Goal: Transaction & Acquisition: Purchase product/service

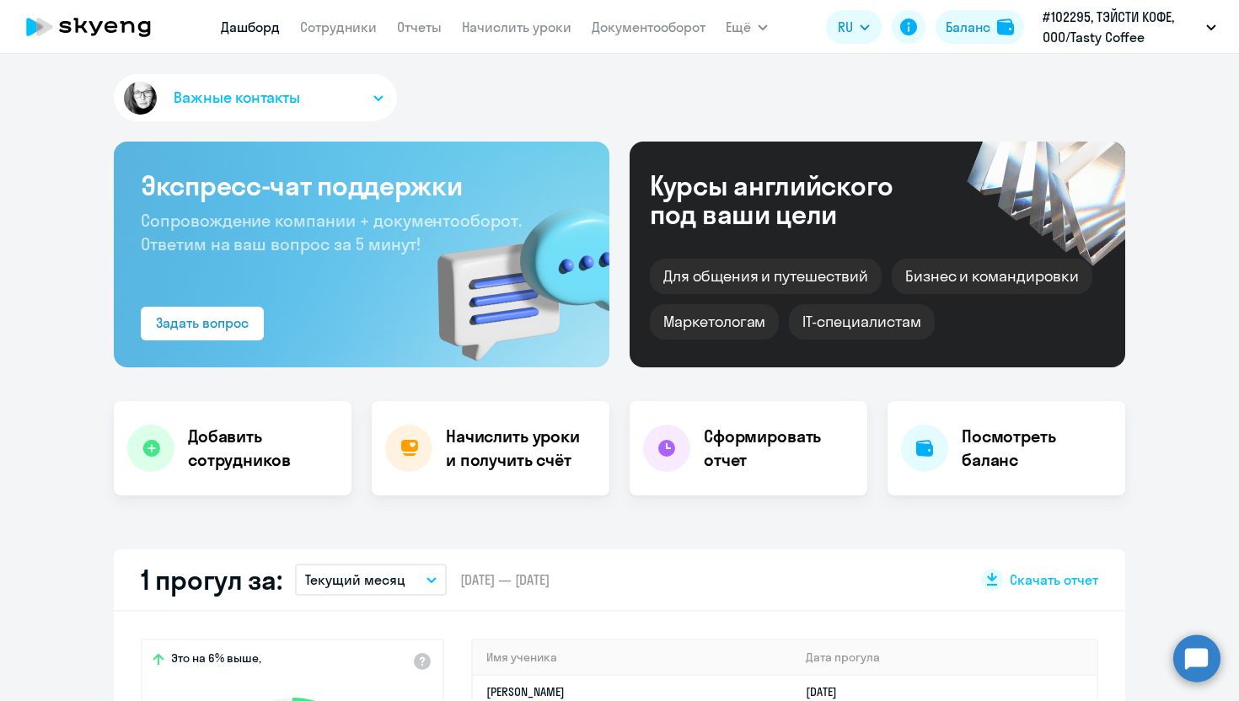
select select "30"
click at [746, 30] on span "Ещё" at bounding box center [737, 27] width 25 height 20
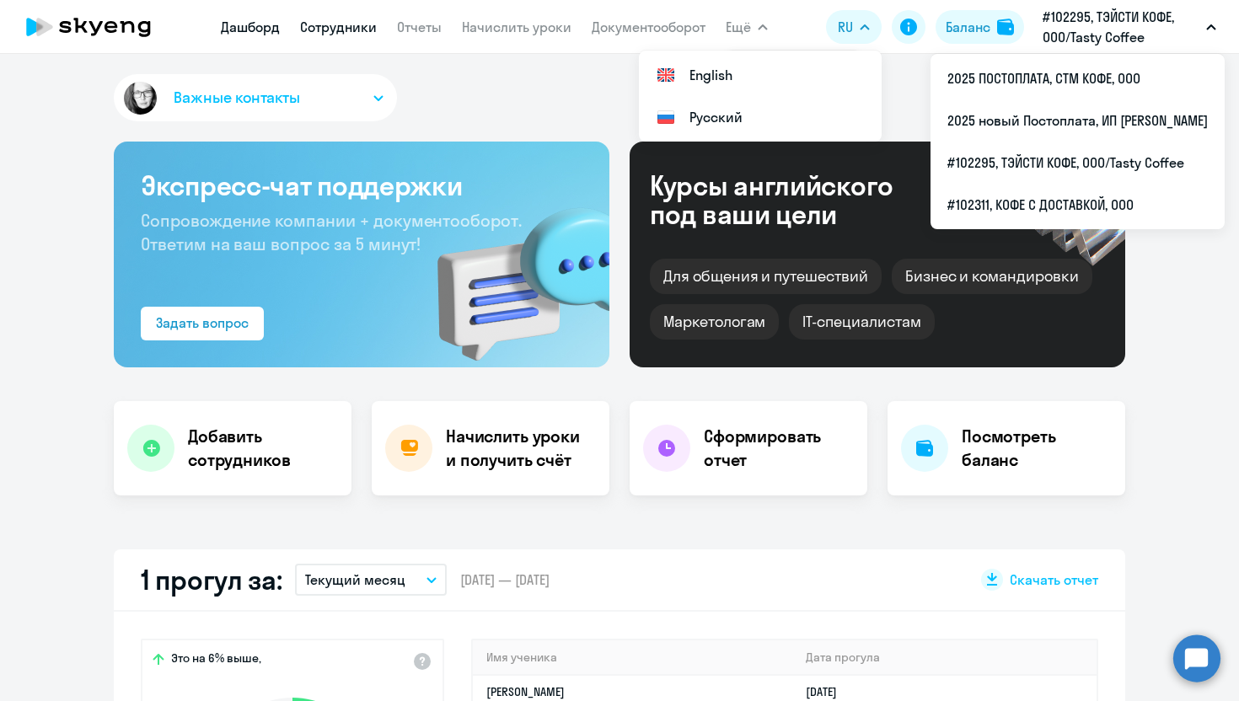
click at [338, 24] on link "Сотрудники" at bounding box center [338, 27] width 77 height 17
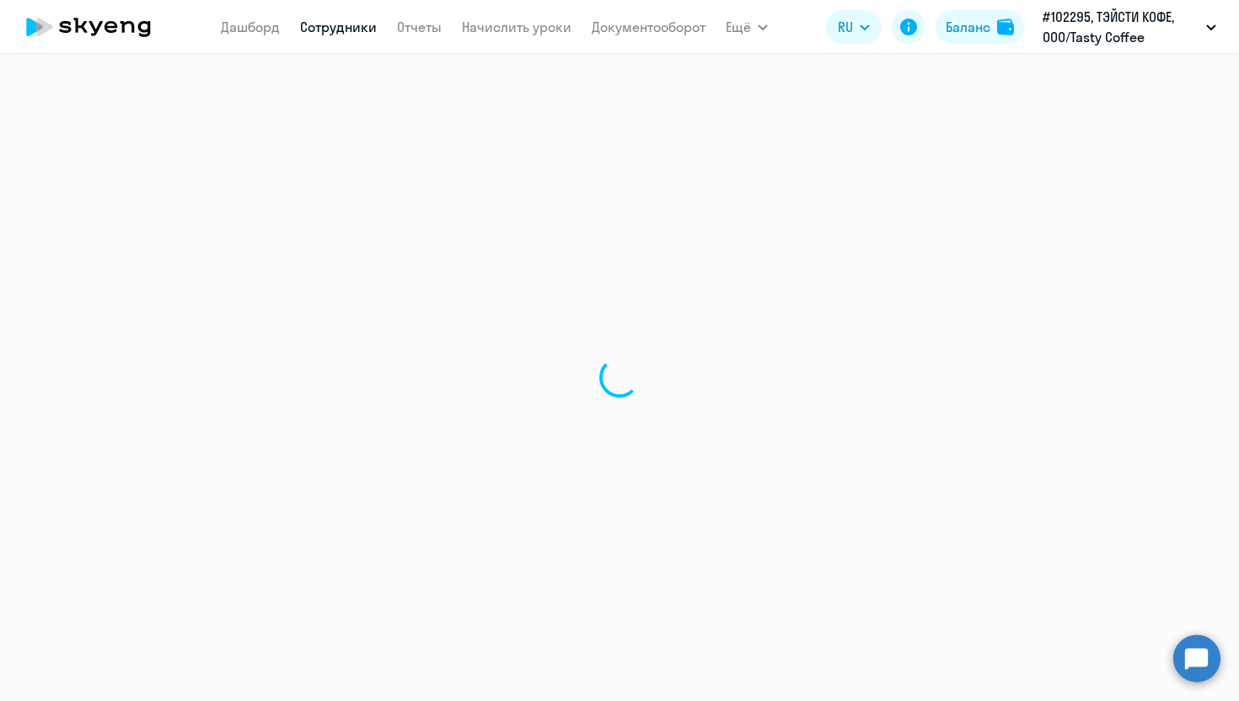
select select "30"
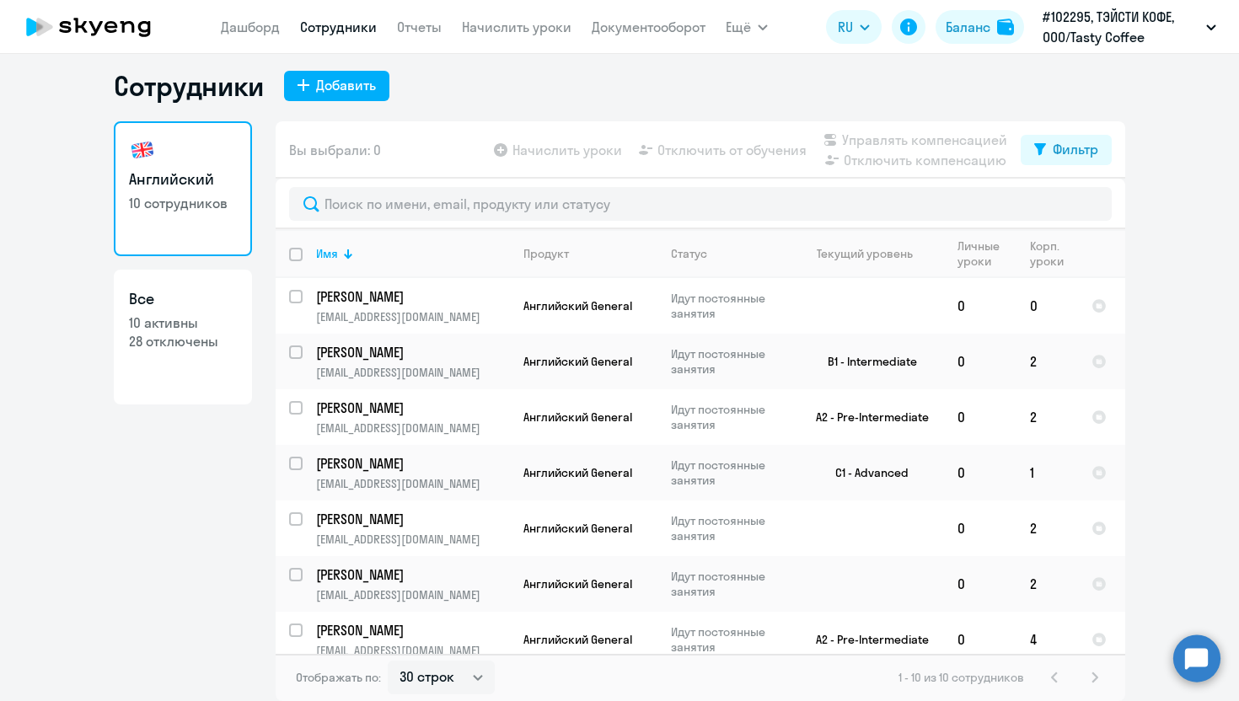
click at [420, 35] on app-menu-item-link "Отчеты" at bounding box center [419, 27] width 45 height 21
click at [256, 44] on app-header "Дашборд Сотрудники Отчеты Начислить уроки Документооборот Ещё Все продукты Дашб…" at bounding box center [619, 27] width 1239 height 54
click at [203, 97] on h1 "Сотрудники" at bounding box center [189, 86] width 150 height 34
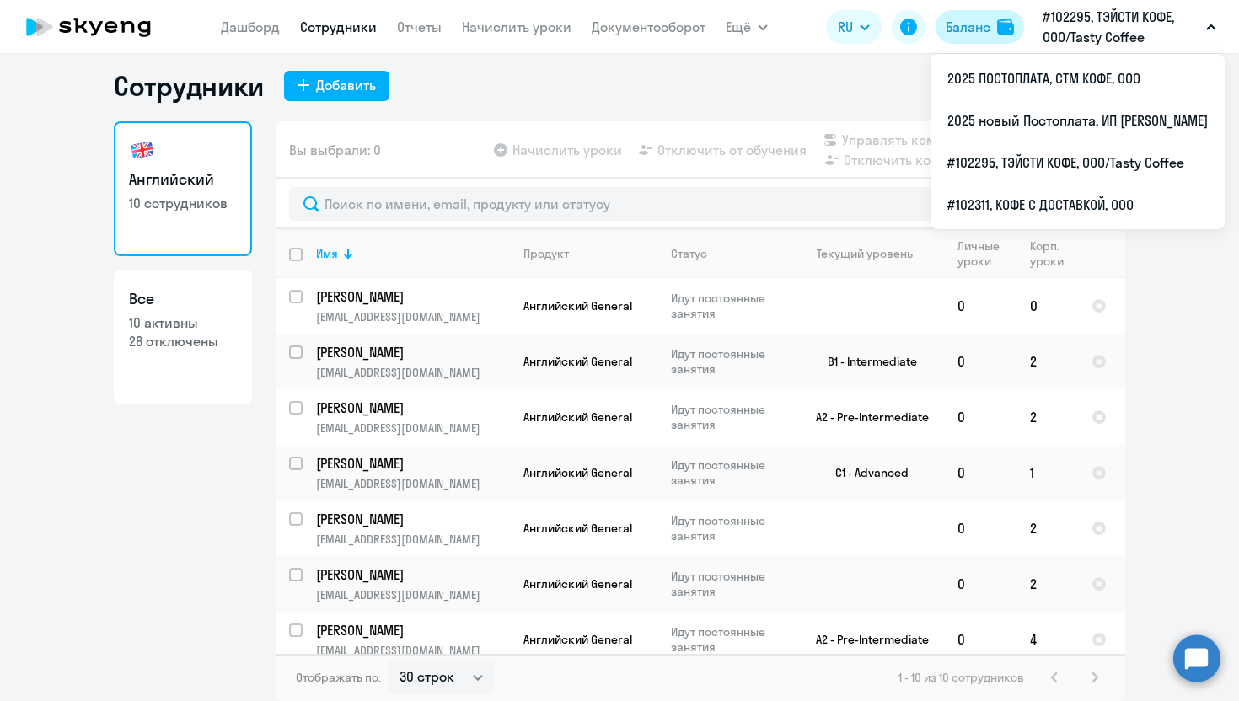
click at [968, 19] on div "Баланс" at bounding box center [967, 27] width 45 height 20
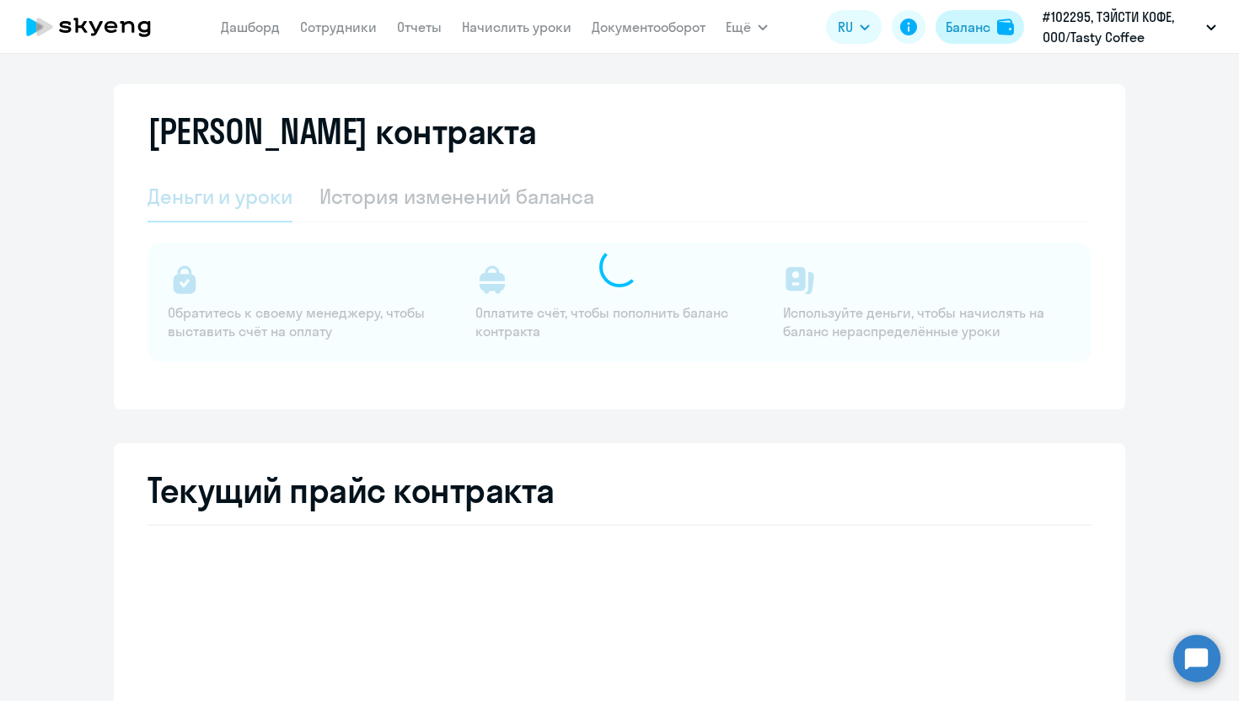
select select "english_adult_not_native_speaker"
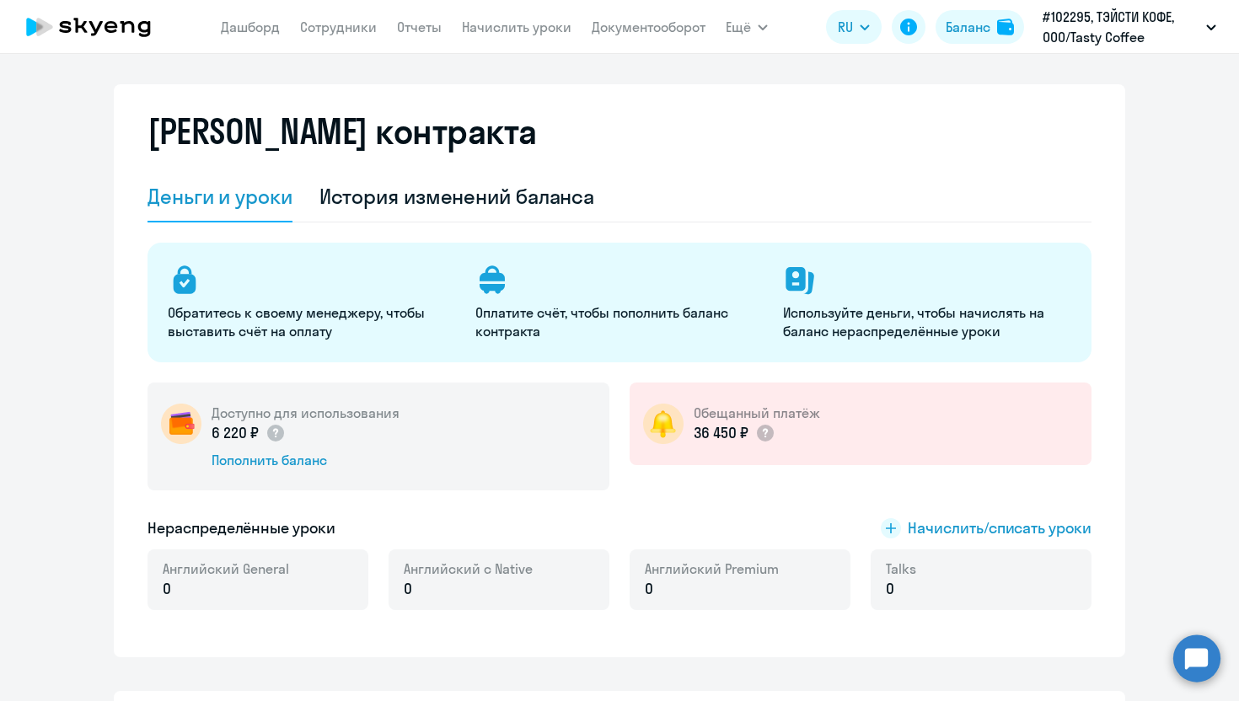
scroll to position [78, 0]
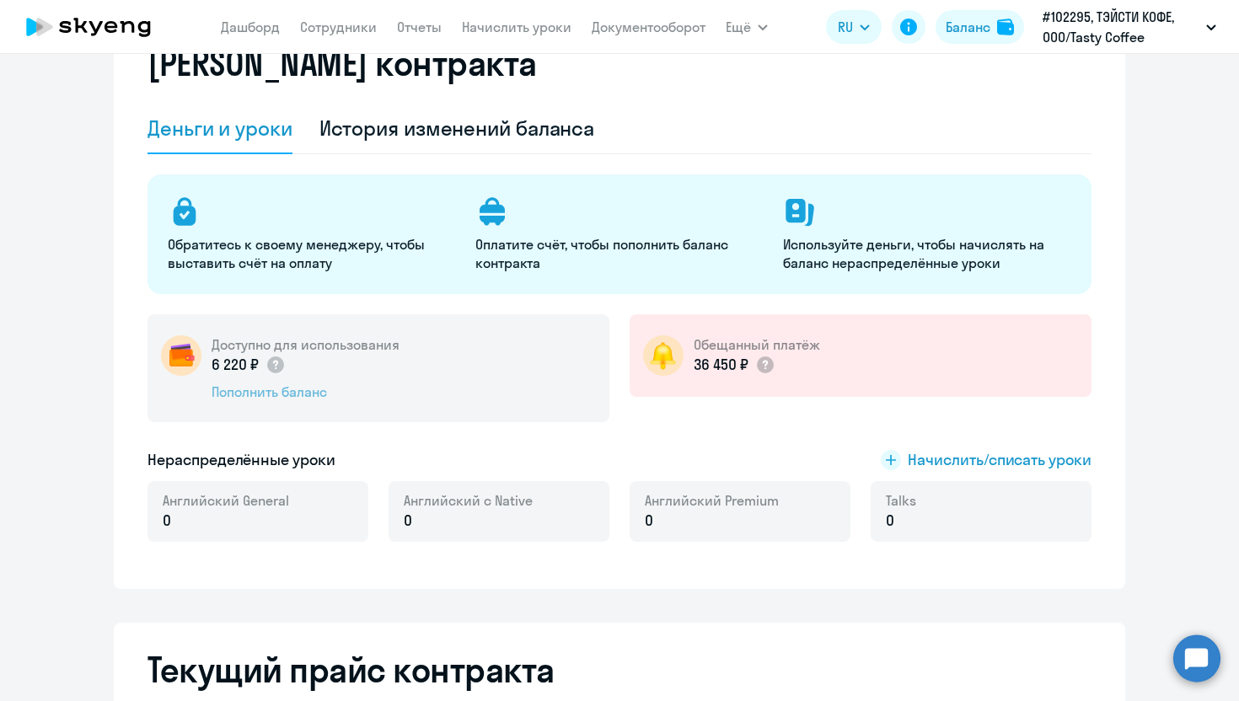
click at [280, 388] on div "Пополнить баланс" at bounding box center [305, 392] width 188 height 19
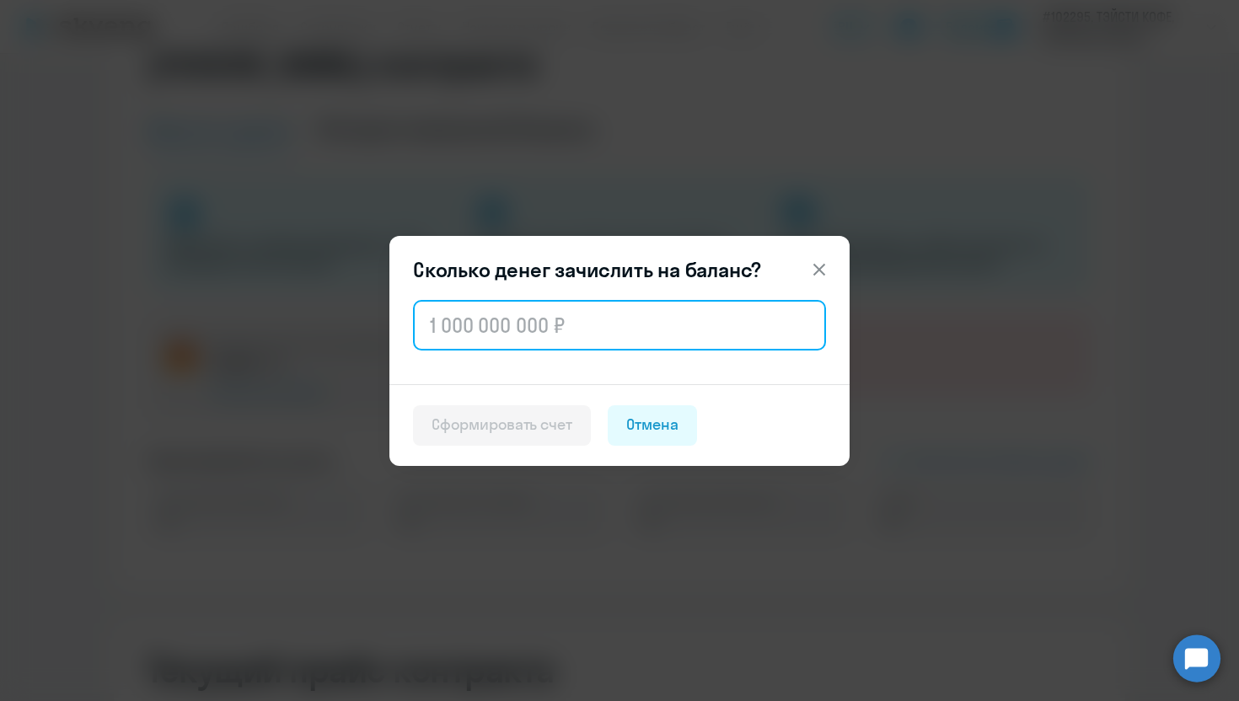
click at [507, 319] on input "text" at bounding box center [619, 325] width 413 height 51
type input "100 500"
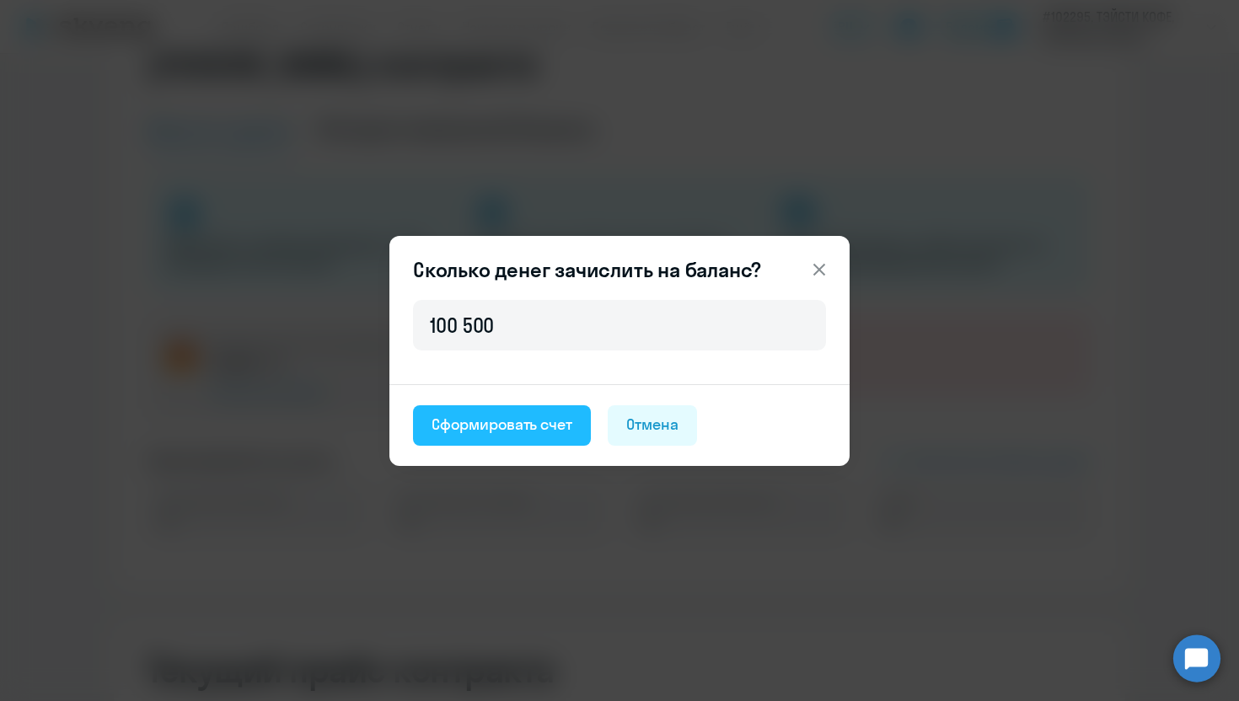
click at [519, 423] on div "Сформировать счет" at bounding box center [501, 425] width 141 height 22
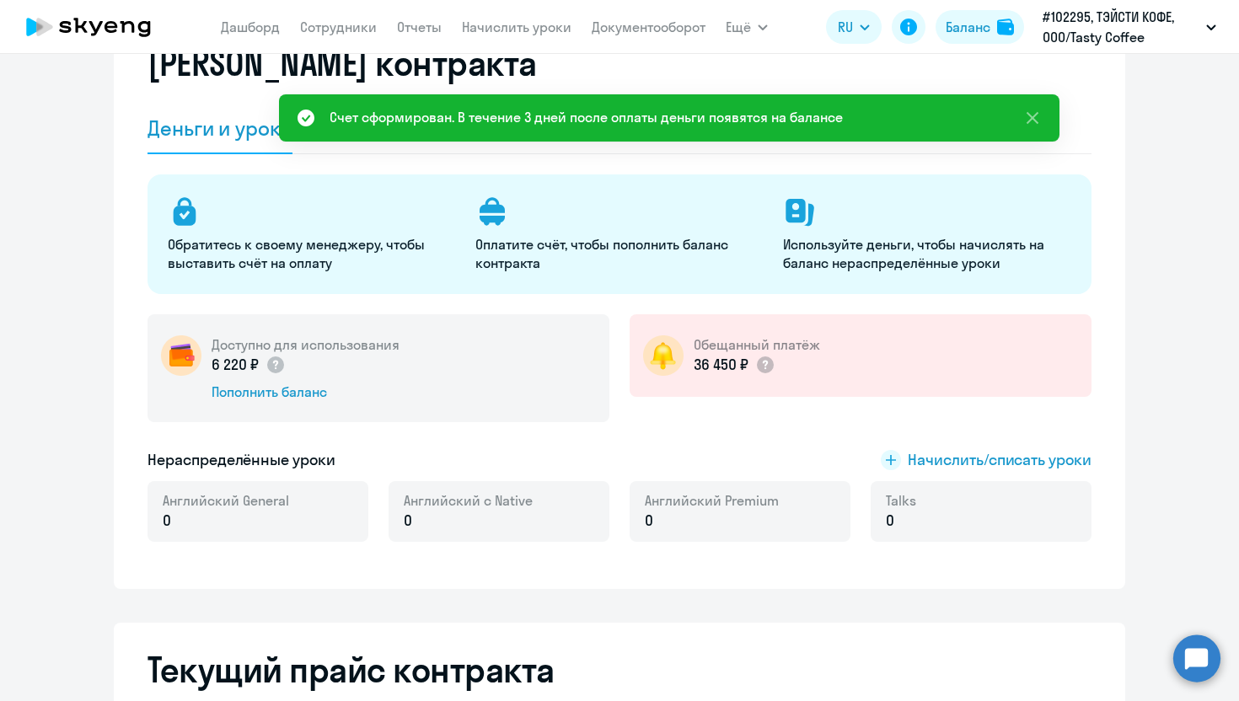
scroll to position [0, 0]
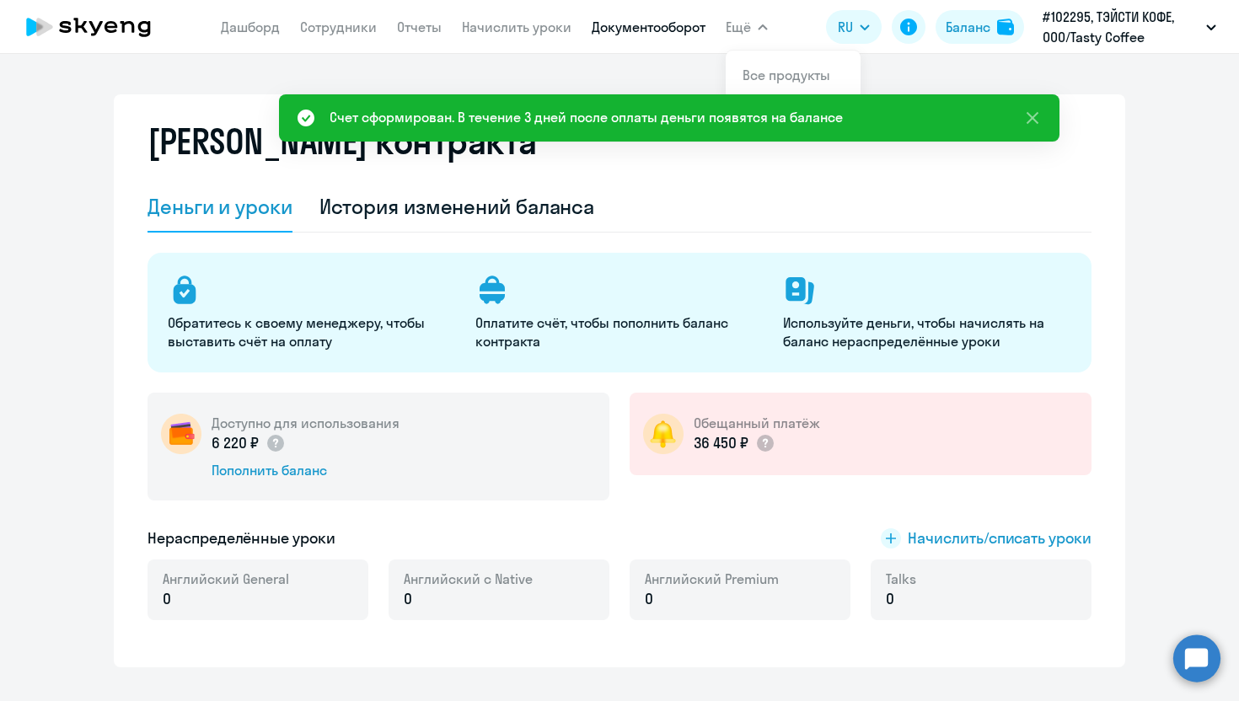
click at [640, 33] on link "Документооборот" at bounding box center [648, 27] width 114 height 17
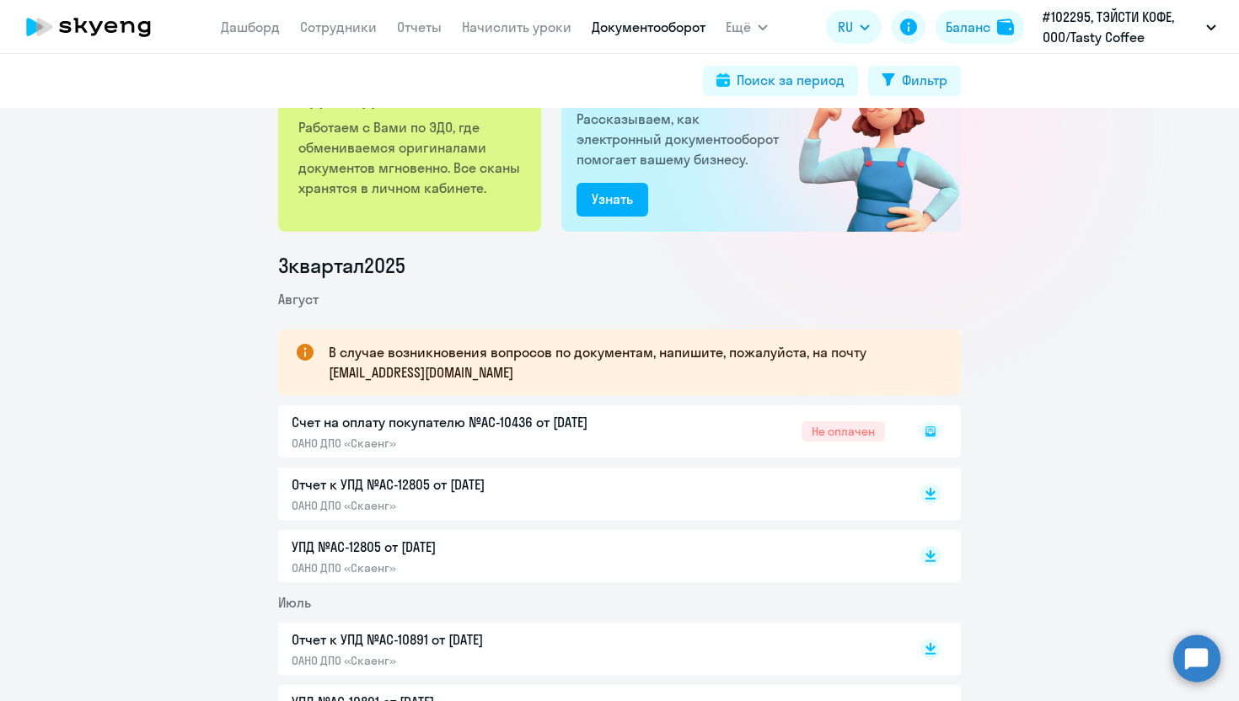
scroll to position [88, 0]
click at [855, 425] on div "Счет на оплату покупателю №AC-10436 от 22.08.2025 ОАНО ДПО «Скаенг» Не оплачен" at bounding box center [619, 430] width 682 height 52
drag, startPoint x: 938, startPoint y: 434, endPoint x: 961, endPoint y: 428, distance: 23.5
click at [430, 422] on div "Счет на оплату покупателю №AC-10436 от 22.08.2025 ОАНО ДПО «Скаенг» Не оплачен" at bounding box center [619, 430] width 682 height 52
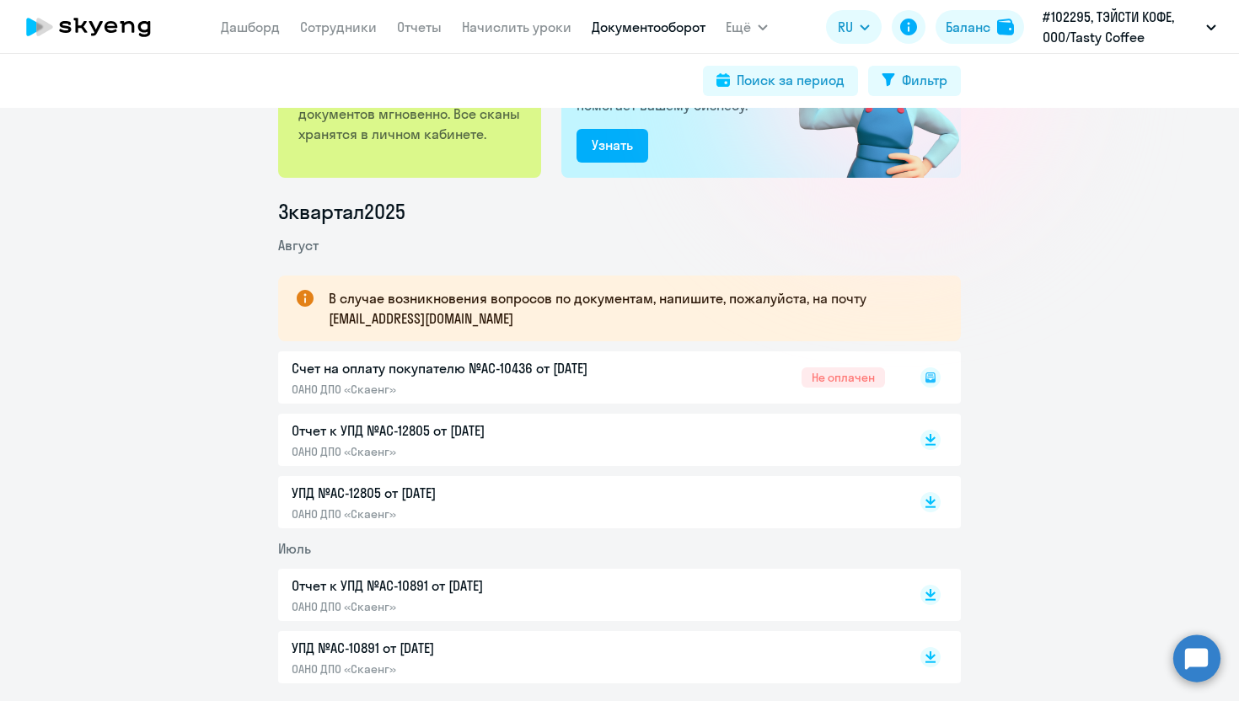
scroll to position [154, 0]
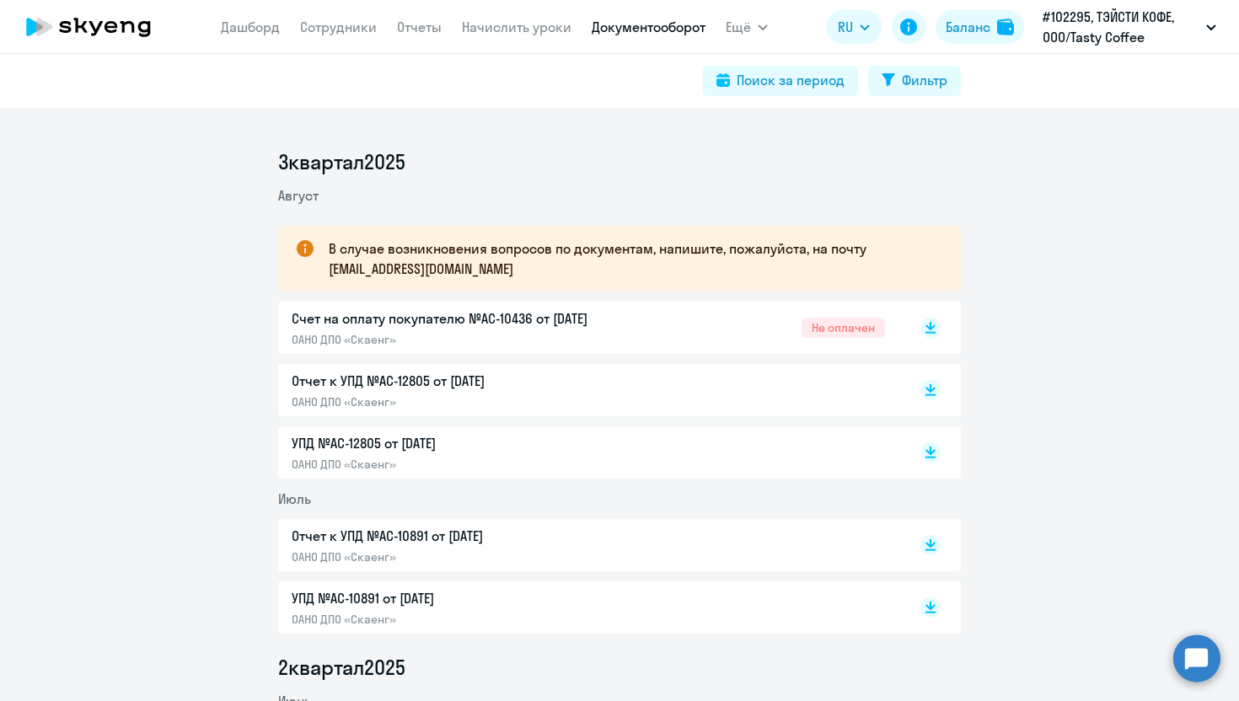
scroll to position [5, 0]
